Goal: Task Accomplishment & Management: Manage account settings

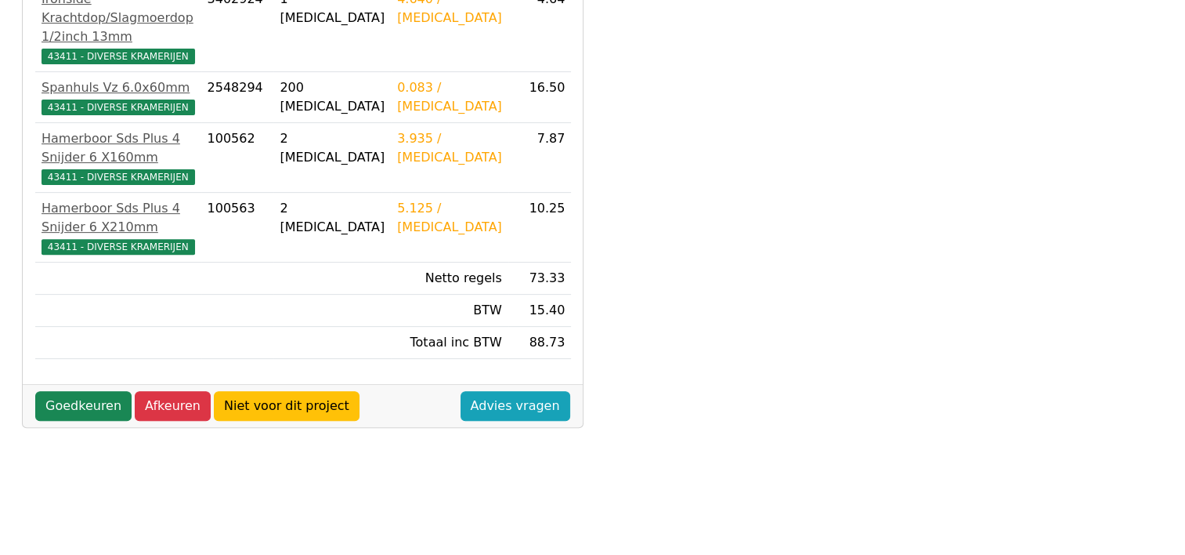
scroll to position [532, 0]
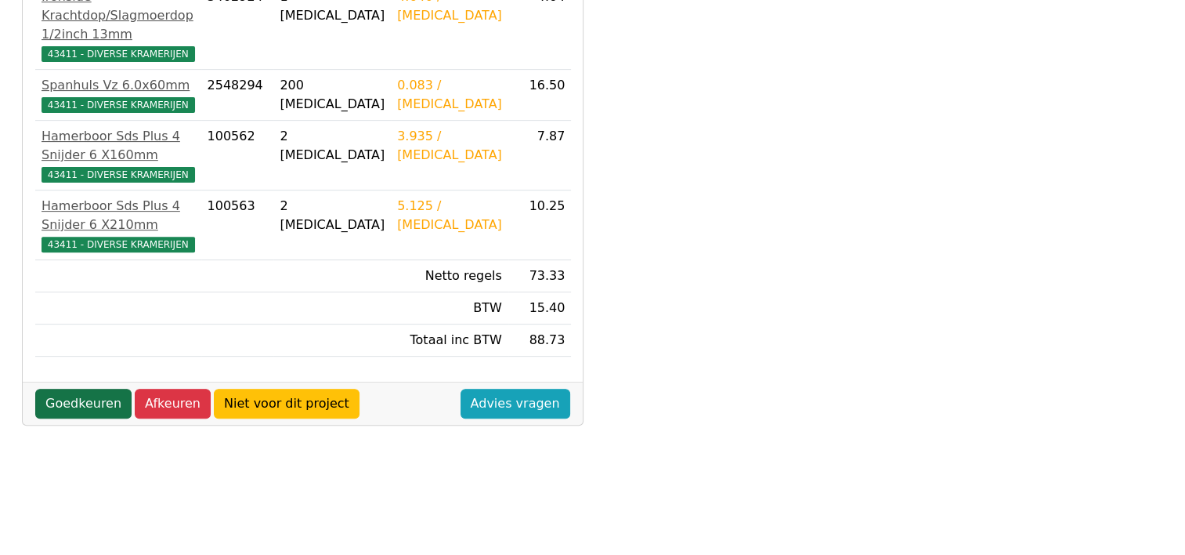
click at [73, 389] on link "Goedkeuren" at bounding box center [83, 404] width 96 height 30
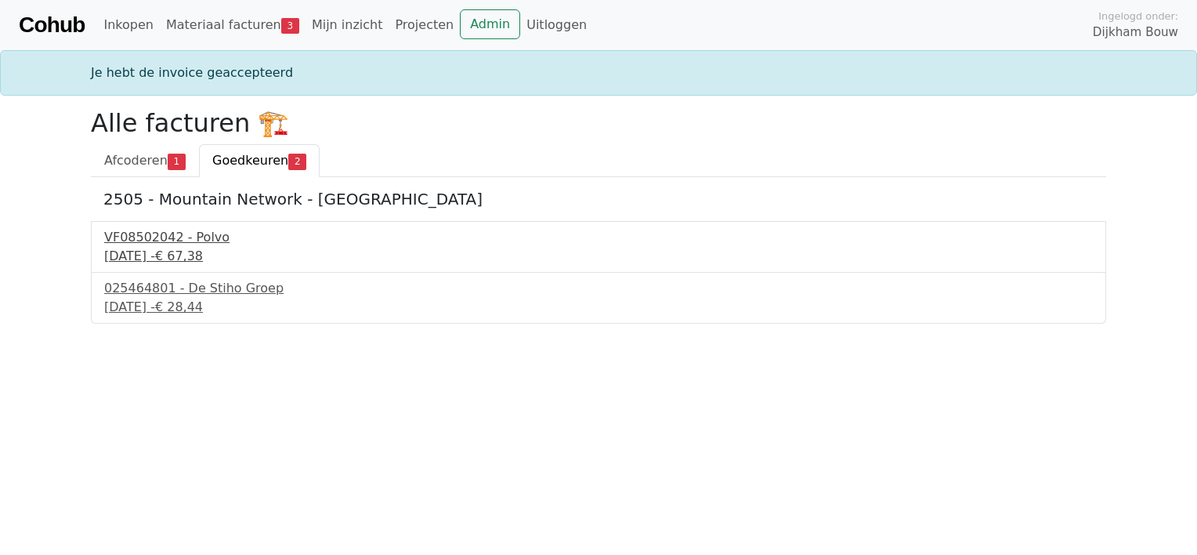
click at [182, 256] on div "[DATE] - € 67,38" at bounding box center [598, 256] width 989 height 19
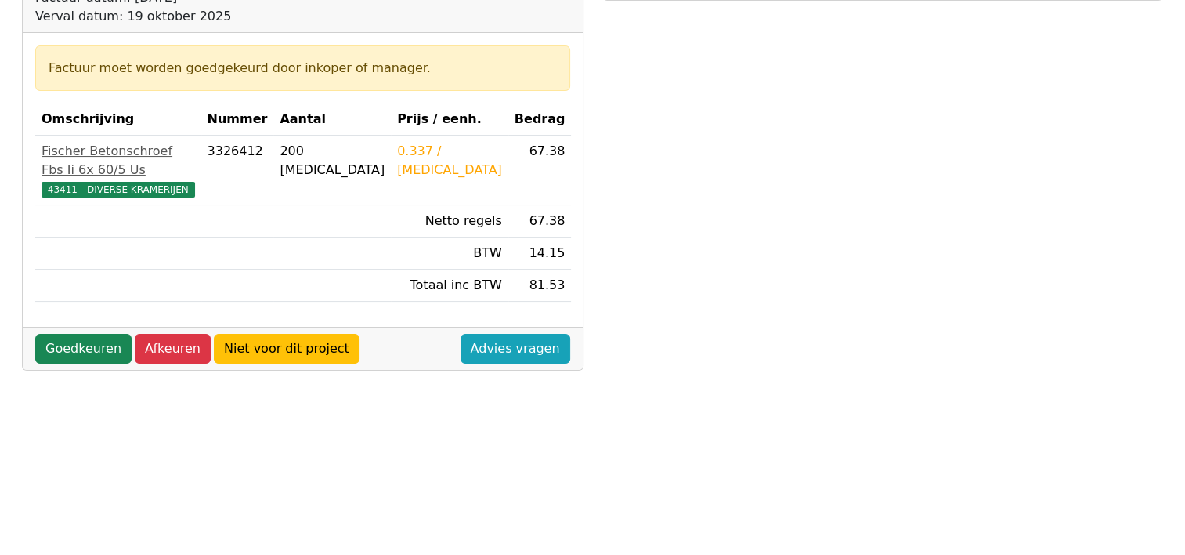
scroll to position [237, 0]
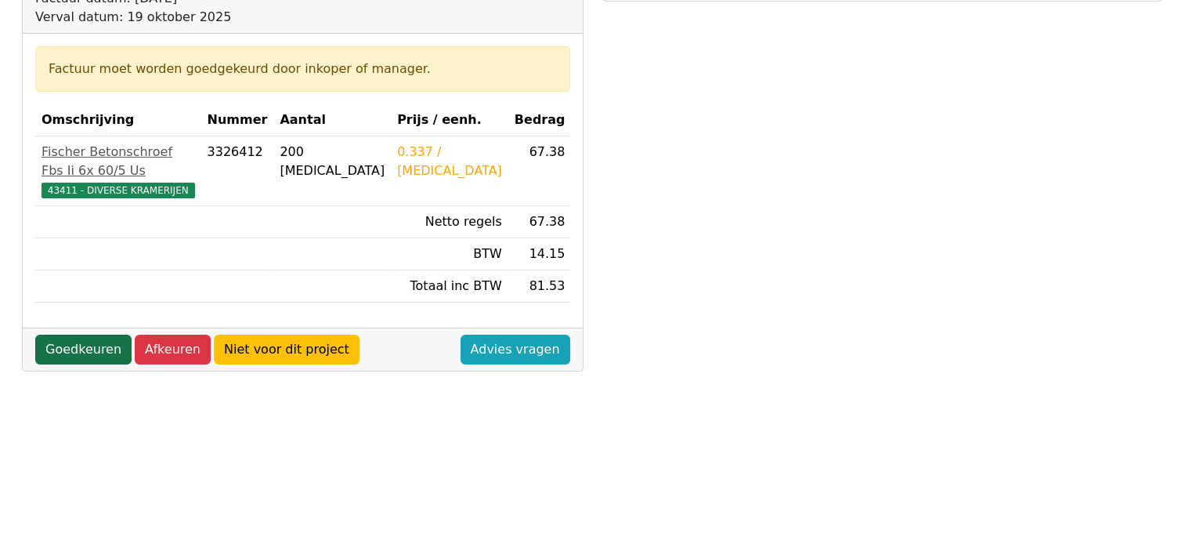
click at [78, 335] on link "Goedkeuren" at bounding box center [83, 350] width 96 height 30
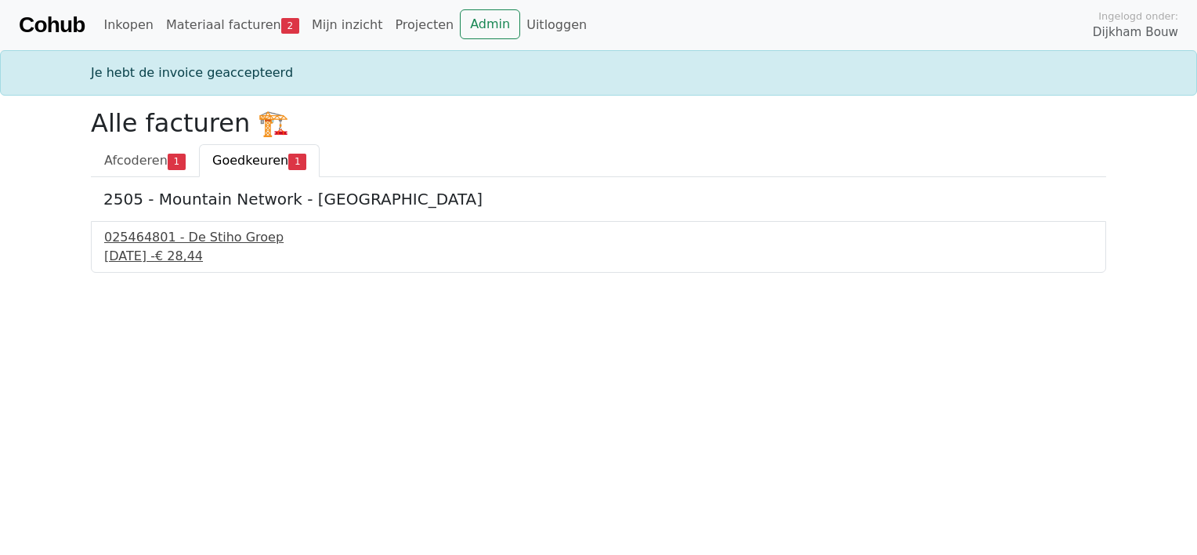
click at [203, 250] on div "[DATE] - € 28,44" at bounding box center [598, 256] width 989 height 19
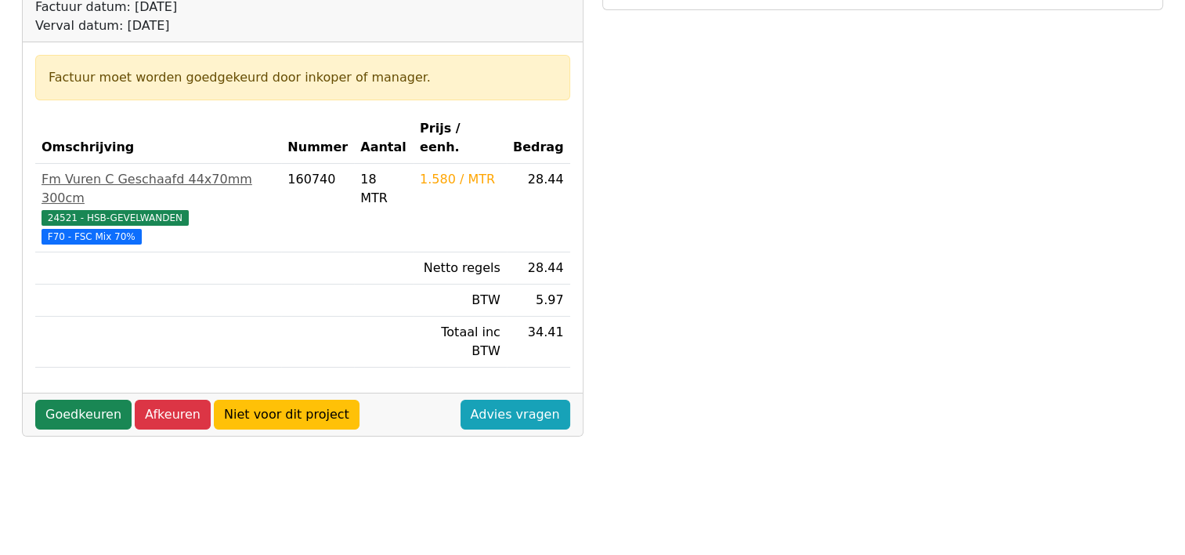
scroll to position [253, 0]
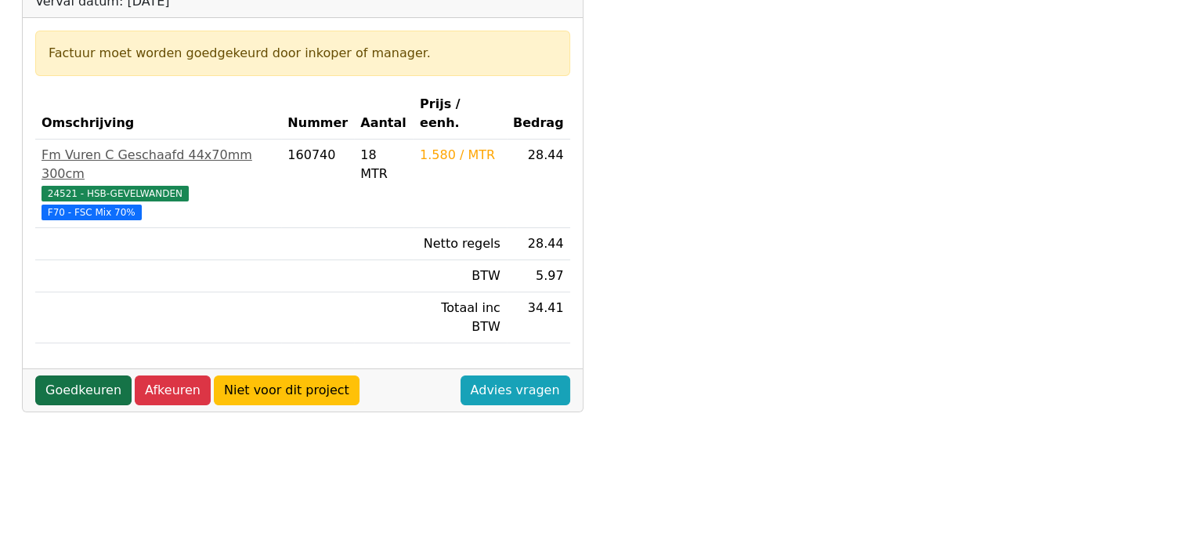
click at [85, 375] on link "Goedkeuren" at bounding box center [83, 390] width 96 height 30
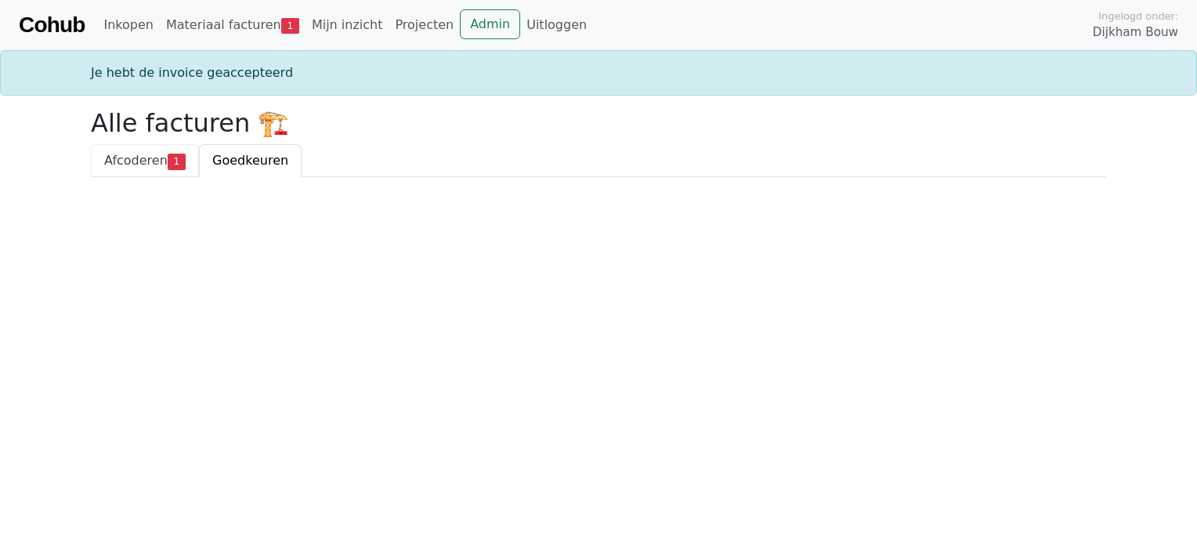
click at [137, 162] on span "Afcoderen" at bounding box center [135, 160] width 63 height 15
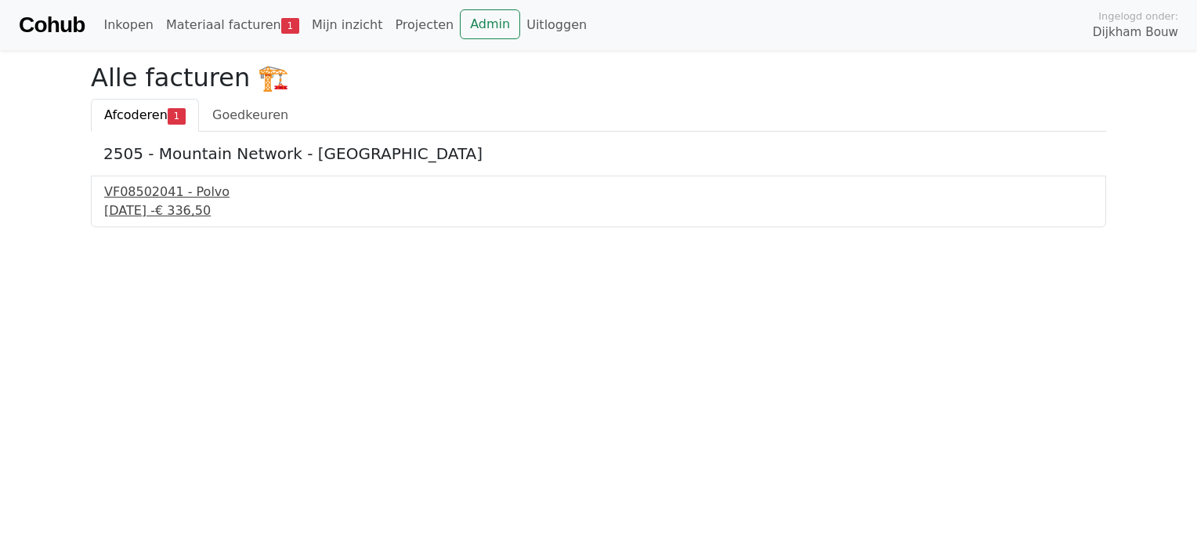
click at [172, 206] on div "[DATE] - € 336,50" at bounding box center [598, 210] width 989 height 19
